Goal: Check status: Check status

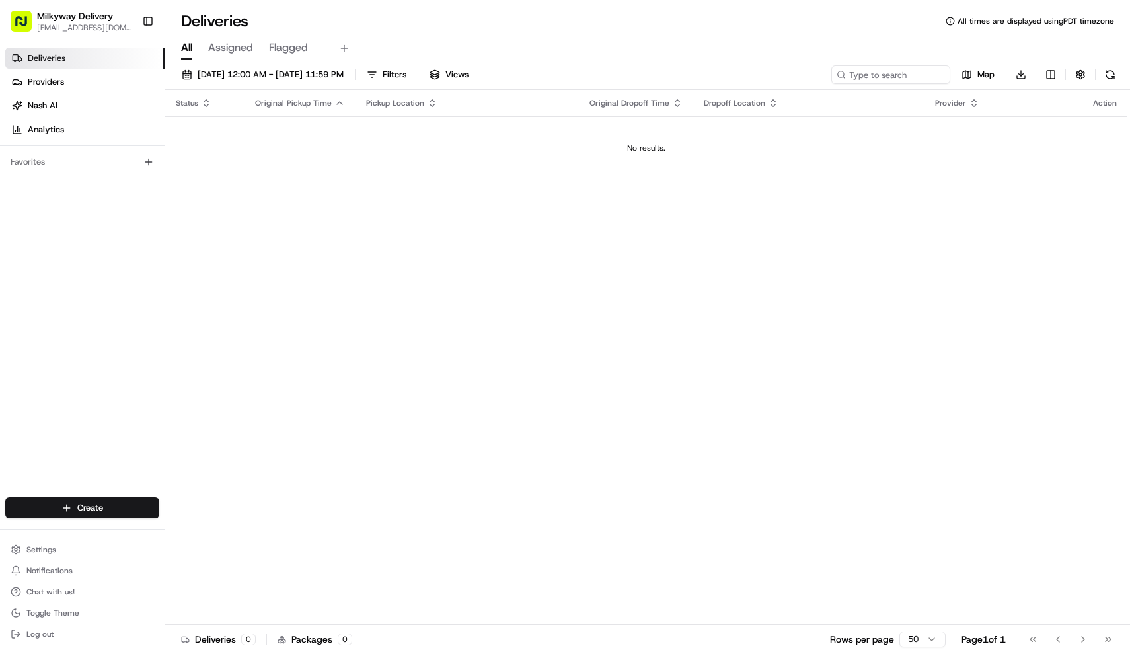
click at [1094, 76] on div "Map Download" at bounding box center [976, 74] width 288 height 19
click at [1085, 75] on button "button" at bounding box center [1081, 74] width 19 height 19
click at [860, 296] on div "Status Original Pickup Time Pickup Location Original Dropoff Time Dropoff Locat…" at bounding box center [646, 357] width 962 height 535
click at [350, 67] on button "[DATE] 12:00 AM - [DATE] 11:59 PM" at bounding box center [263, 74] width 174 height 19
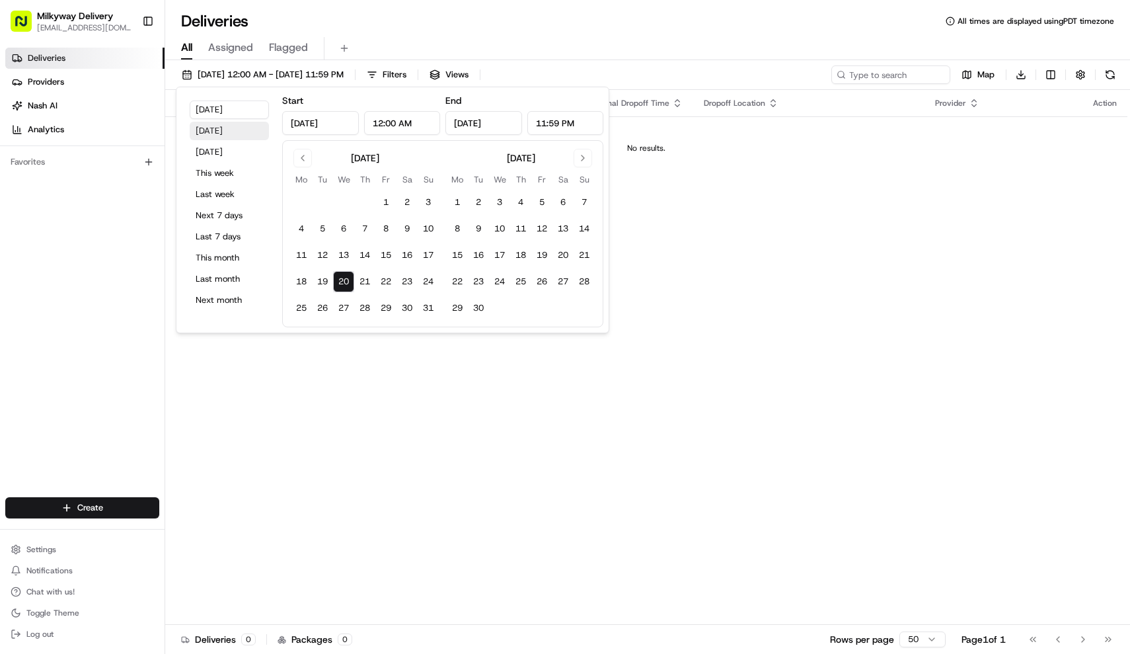
click at [234, 126] on button "[DATE]" at bounding box center [229, 131] width 79 height 19
type input "[DATE]"
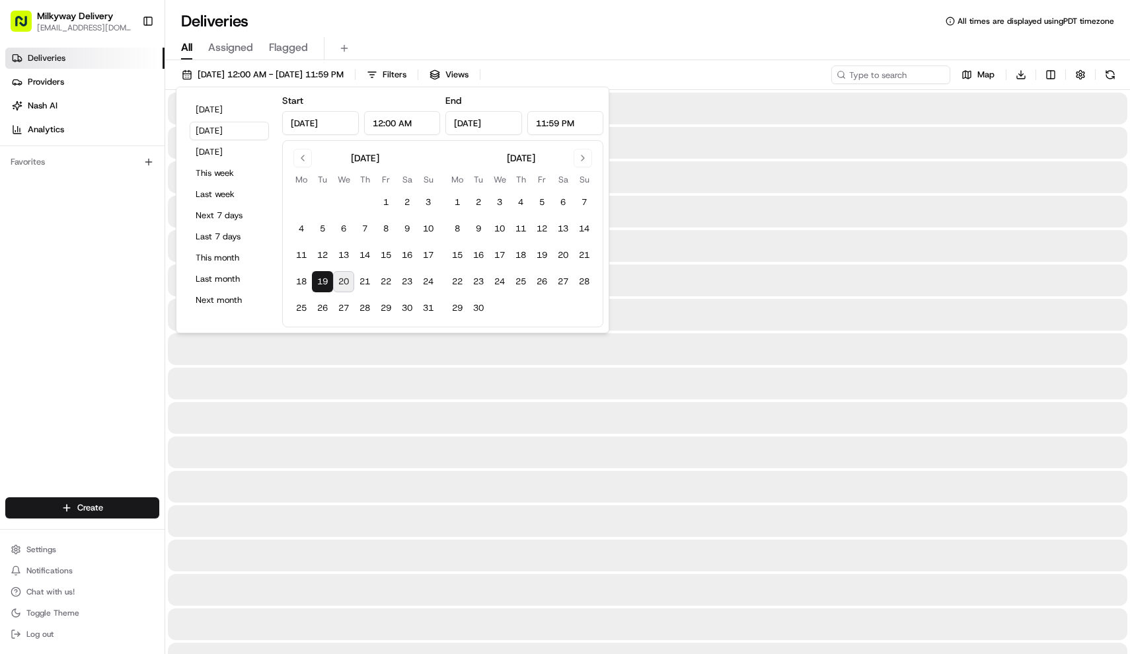
click at [421, 22] on div "Deliveries All times are displayed using PDT timezone" at bounding box center [647, 21] width 965 height 21
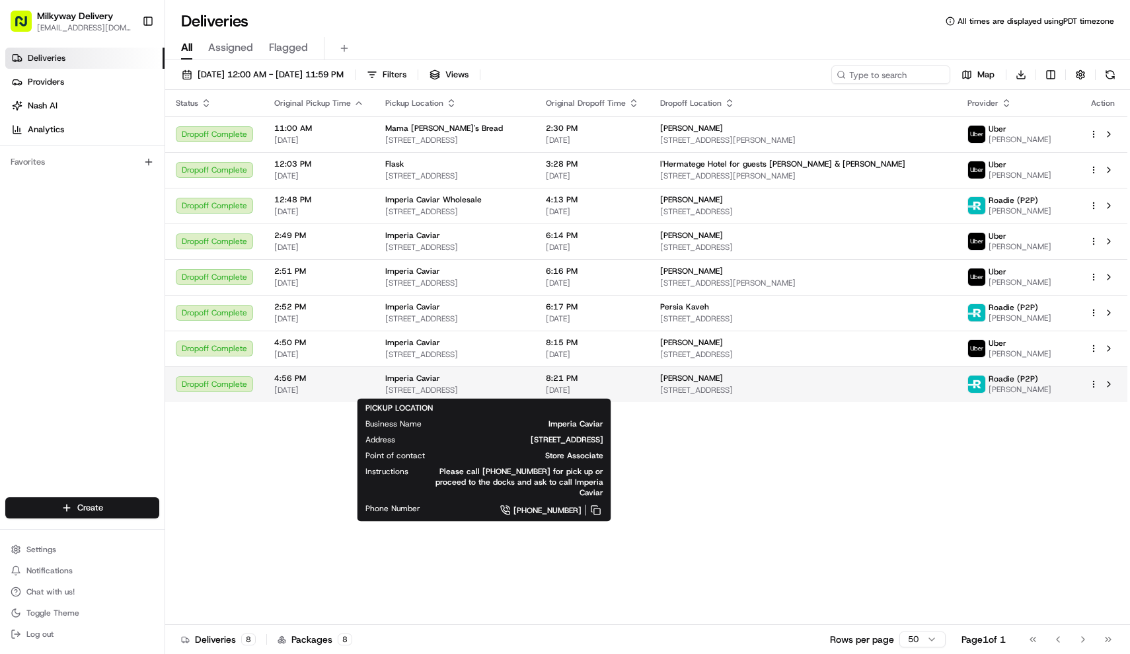
click at [392, 382] on span "Imperia Caviar" at bounding box center [412, 378] width 55 height 11
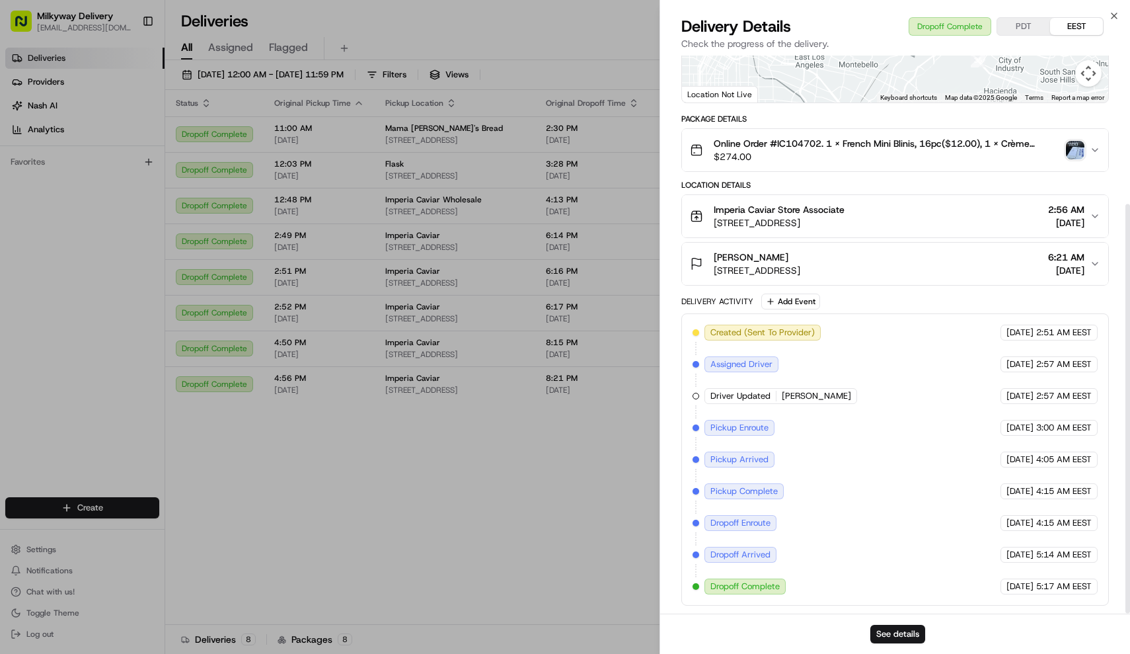
scroll to position [202, 0]
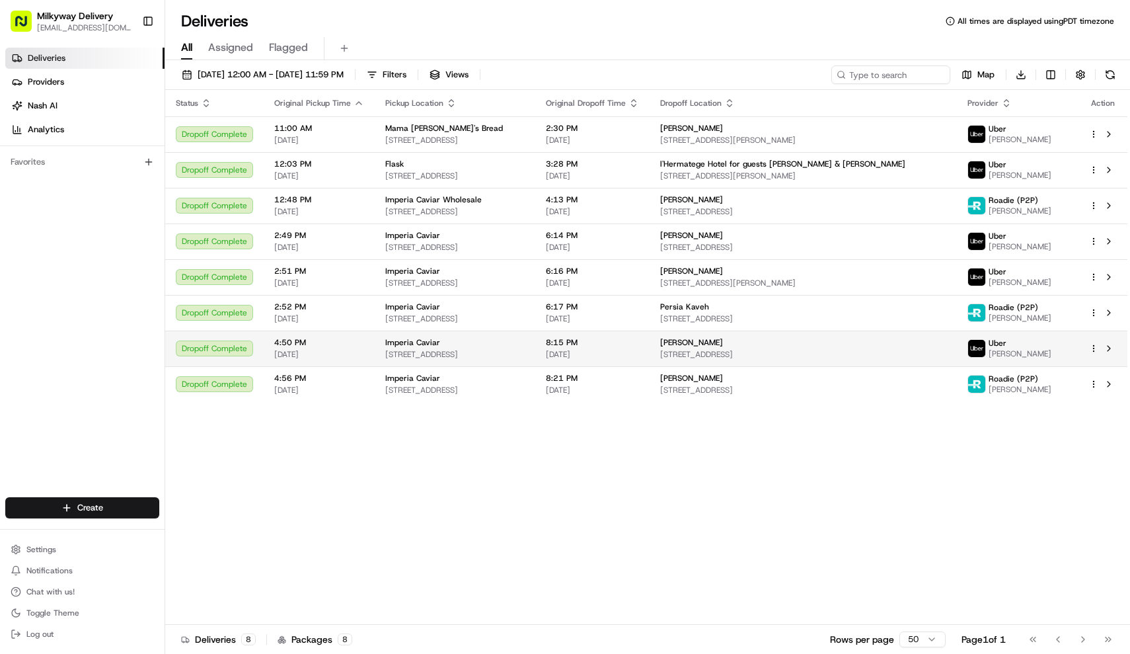
click at [518, 348] on div "Imperia Caviar [STREET_ADDRESS]" at bounding box center [454, 348] width 139 height 22
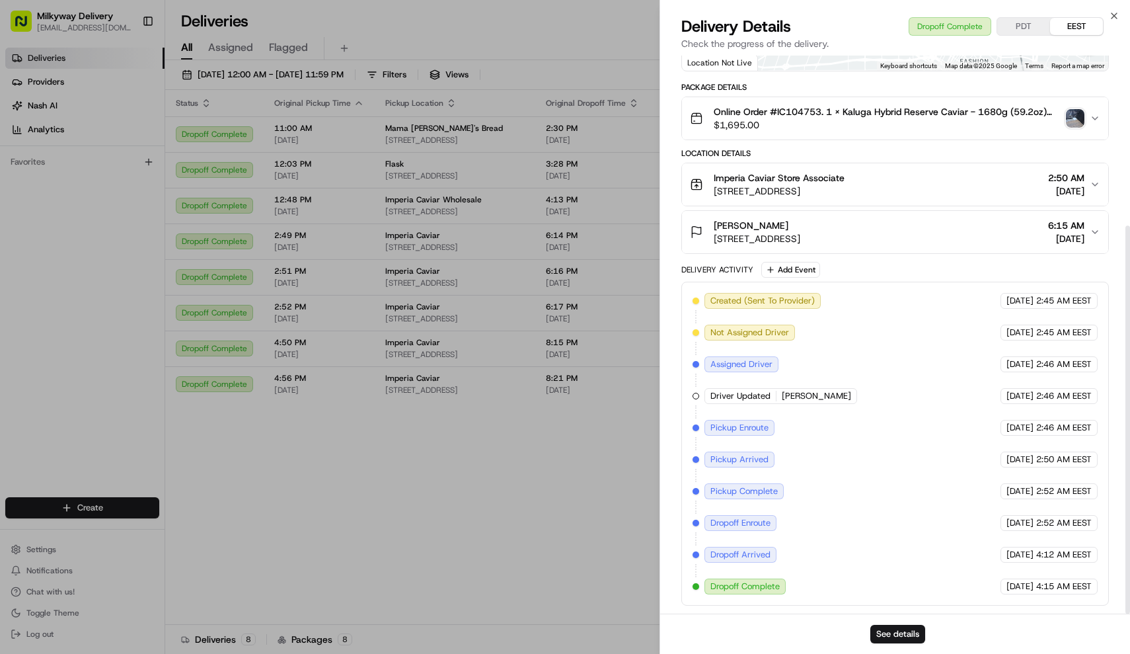
scroll to position [245, 0]
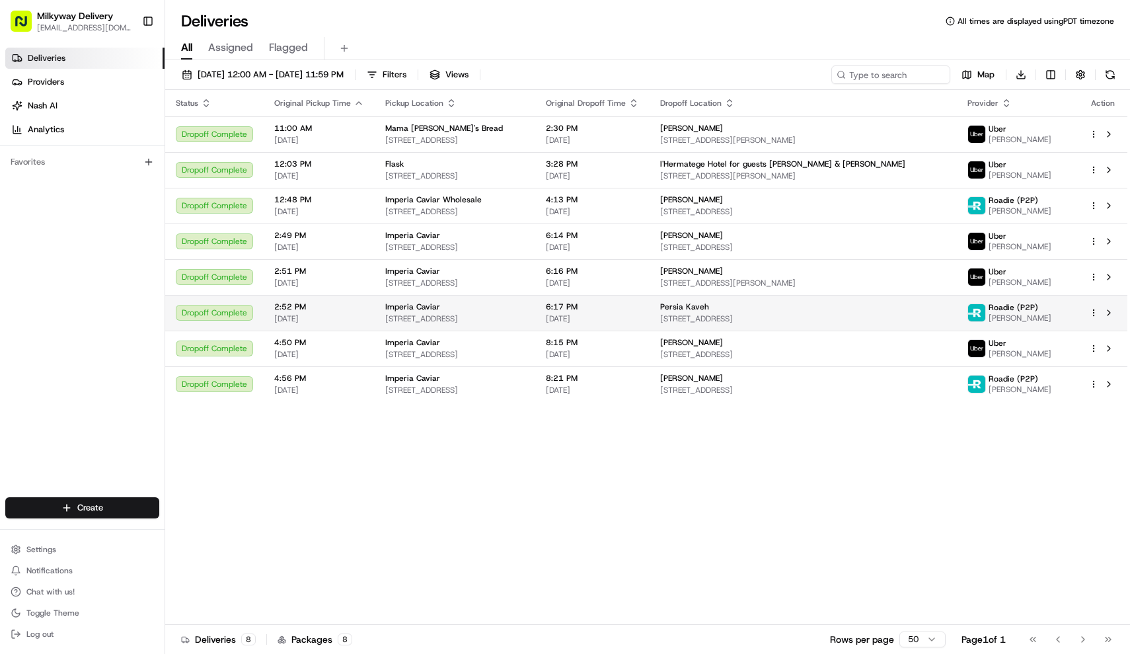
click at [459, 308] on div "Imperia Caviar" at bounding box center [454, 306] width 139 height 11
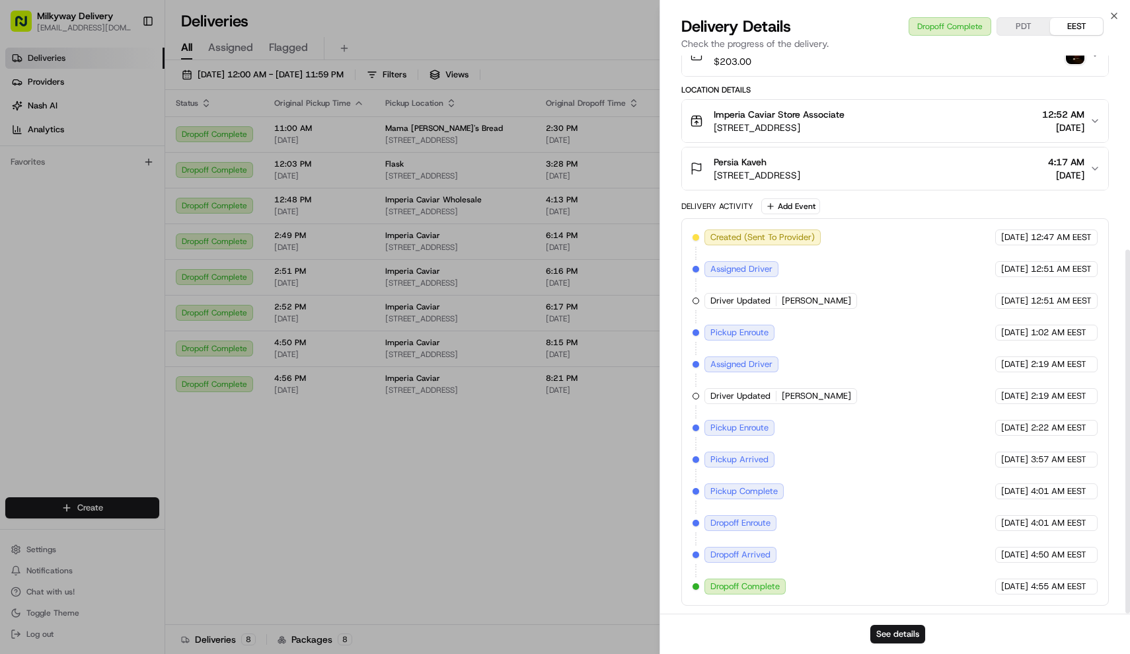
scroll to position [299, 0]
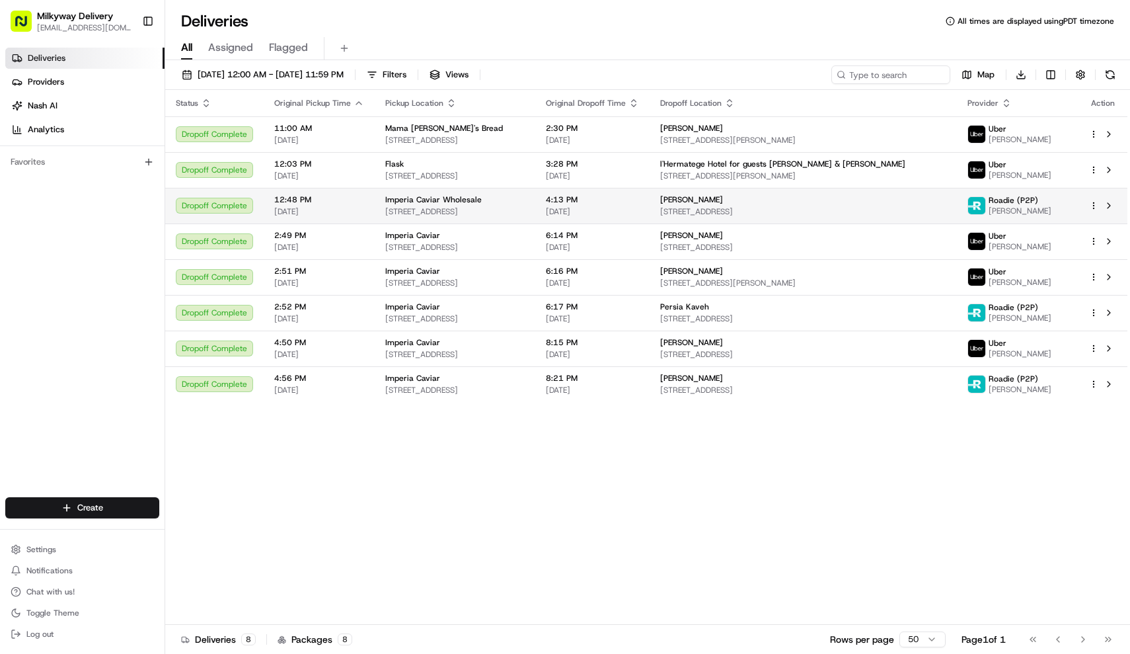
click at [434, 196] on span "Imperia Caviar Wholesale" at bounding box center [433, 199] width 97 height 11
